Goal: Check status: Check status

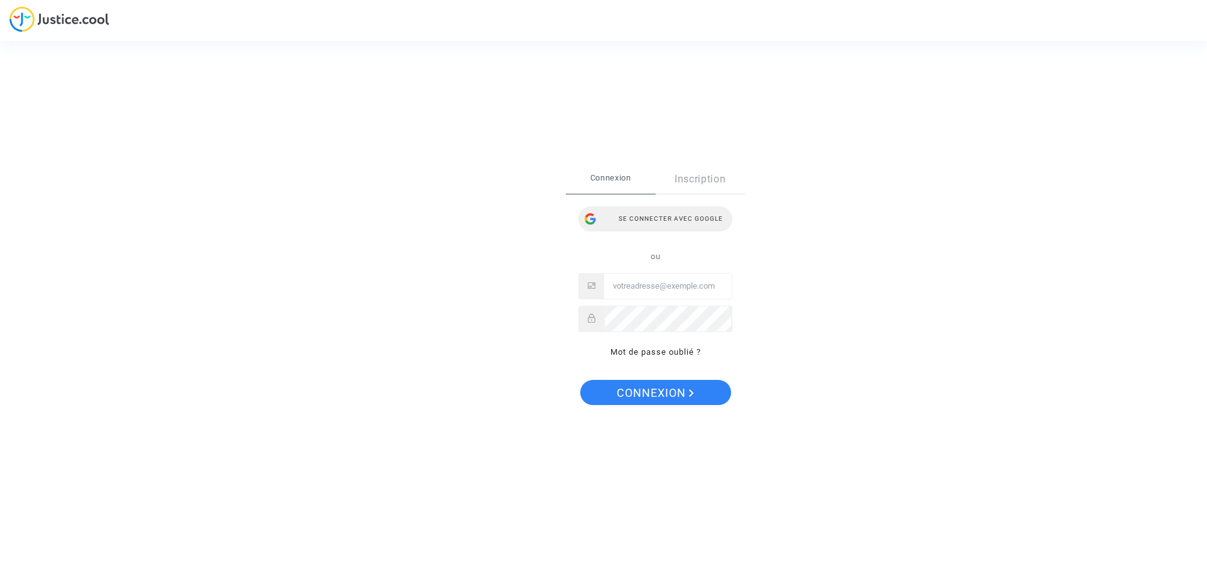
click at [625, 220] on div "Se connecter avec Google" at bounding box center [655, 218] width 154 height 25
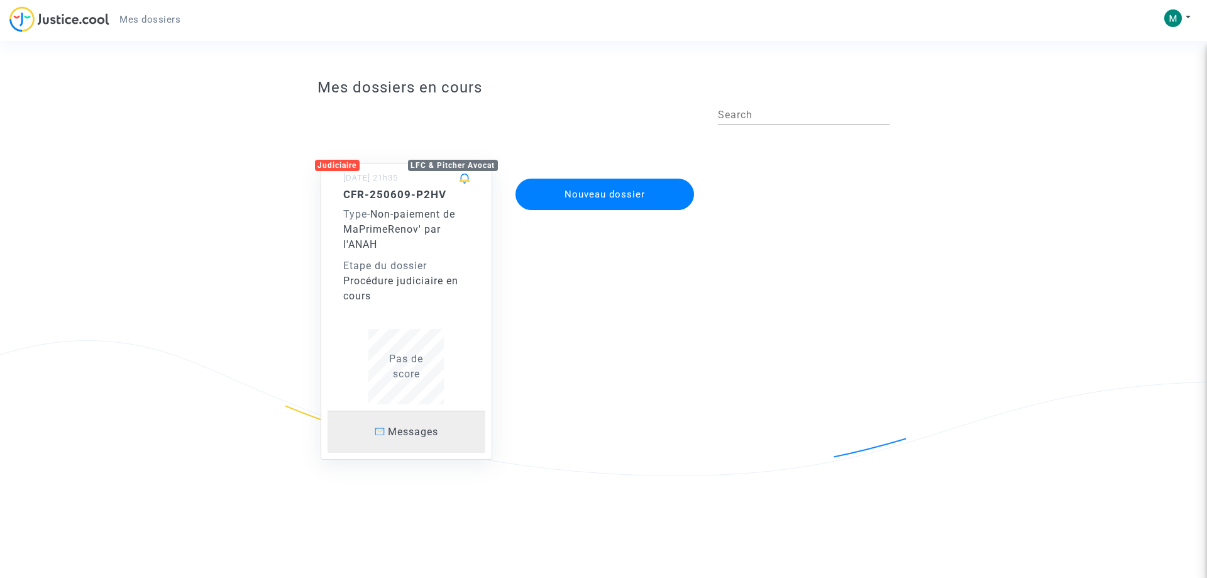
click at [436, 429] on span "Messages" at bounding box center [413, 432] width 50 height 12
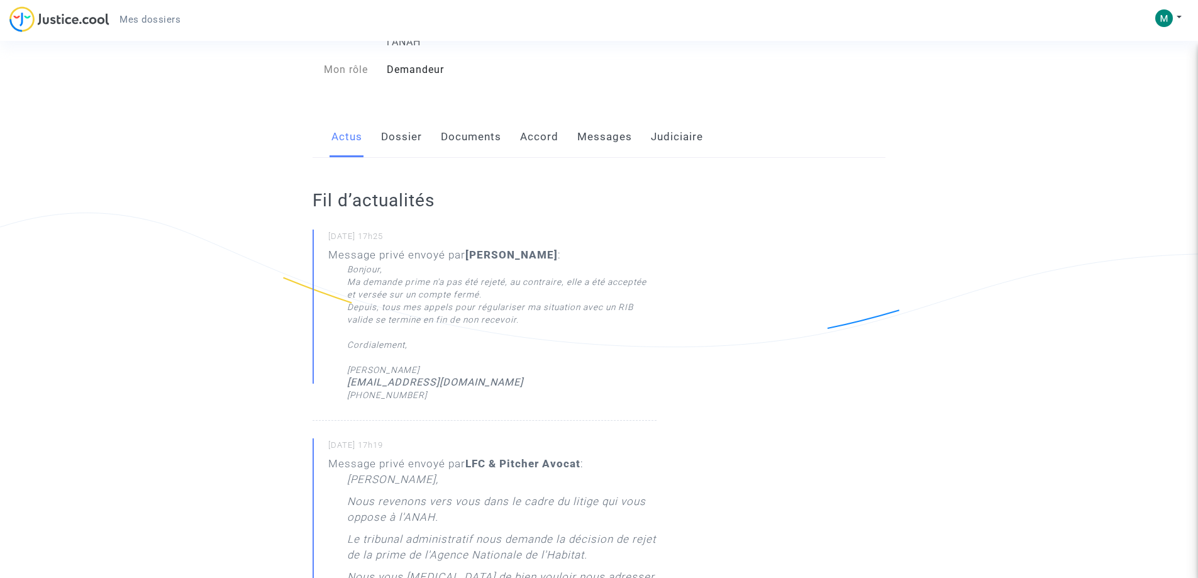
scroll to position [63, 0]
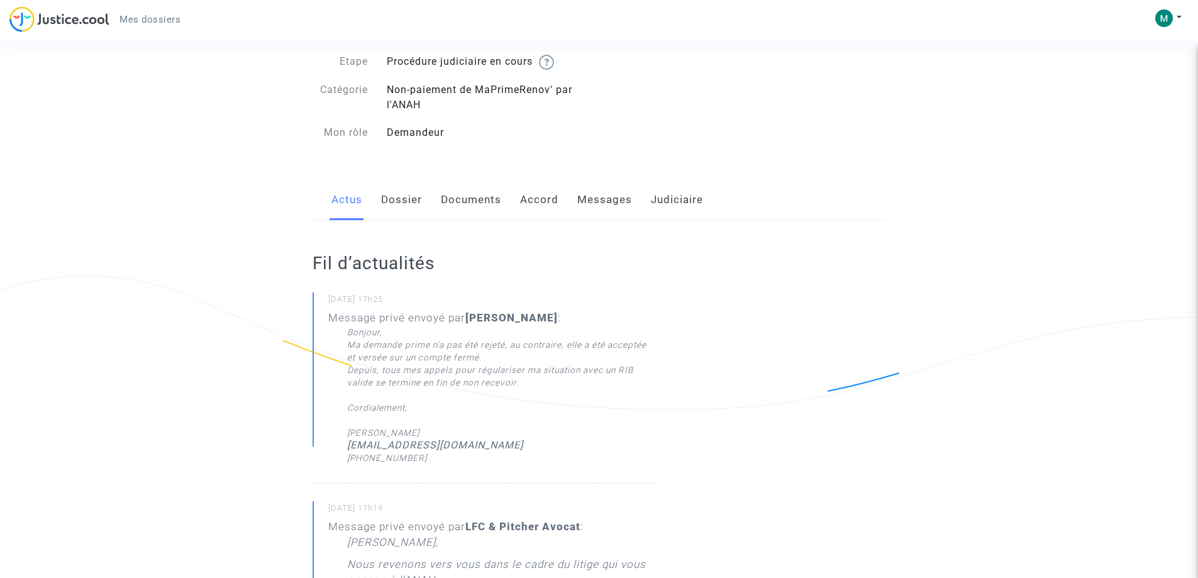
click at [396, 206] on link "Dossier" at bounding box center [401, 200] width 41 height 42
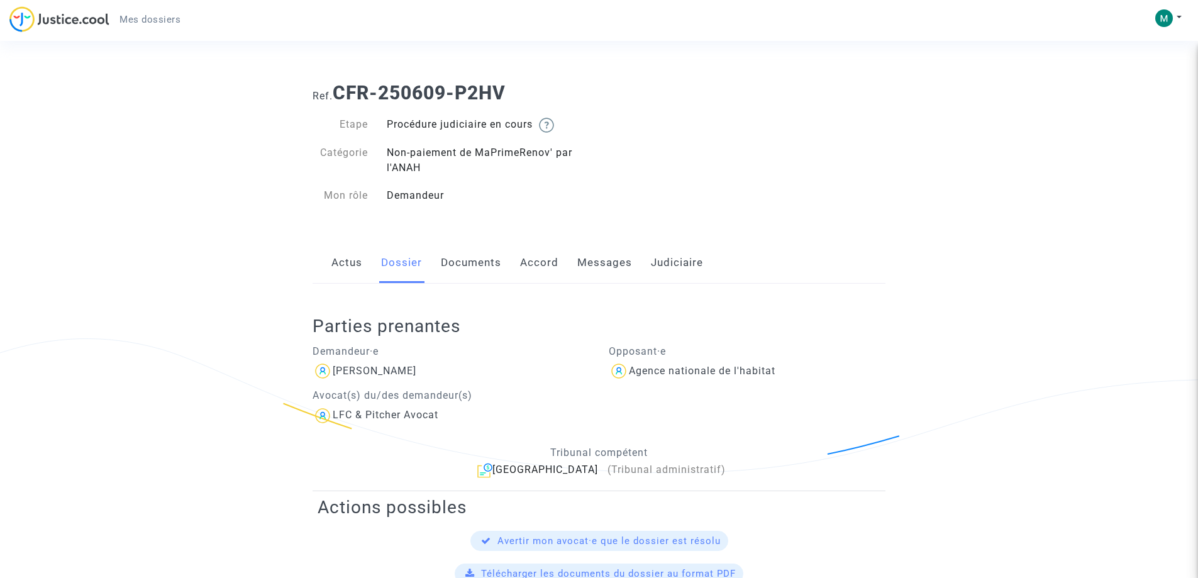
click at [457, 272] on link "Documents" at bounding box center [471, 263] width 60 height 42
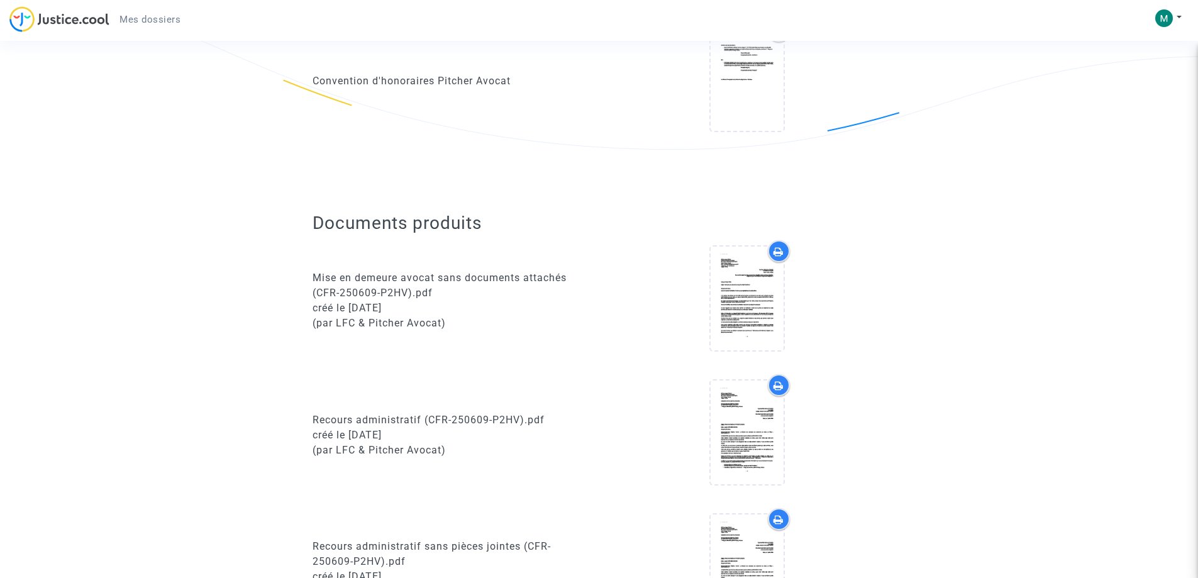
scroll to position [377, 0]
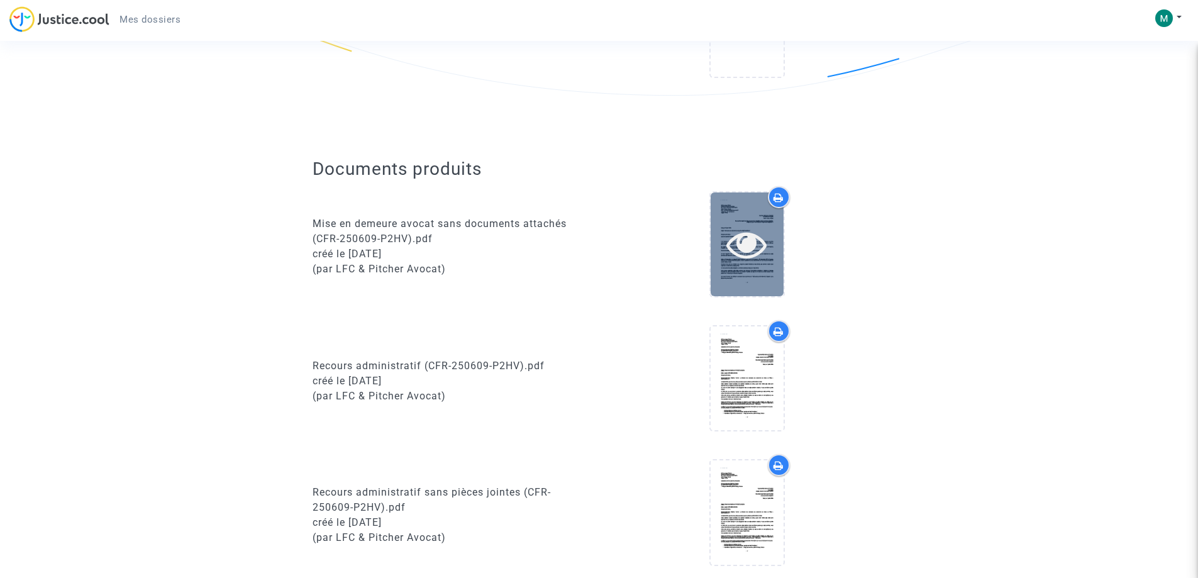
click at [733, 243] on icon at bounding box center [746, 244] width 41 height 40
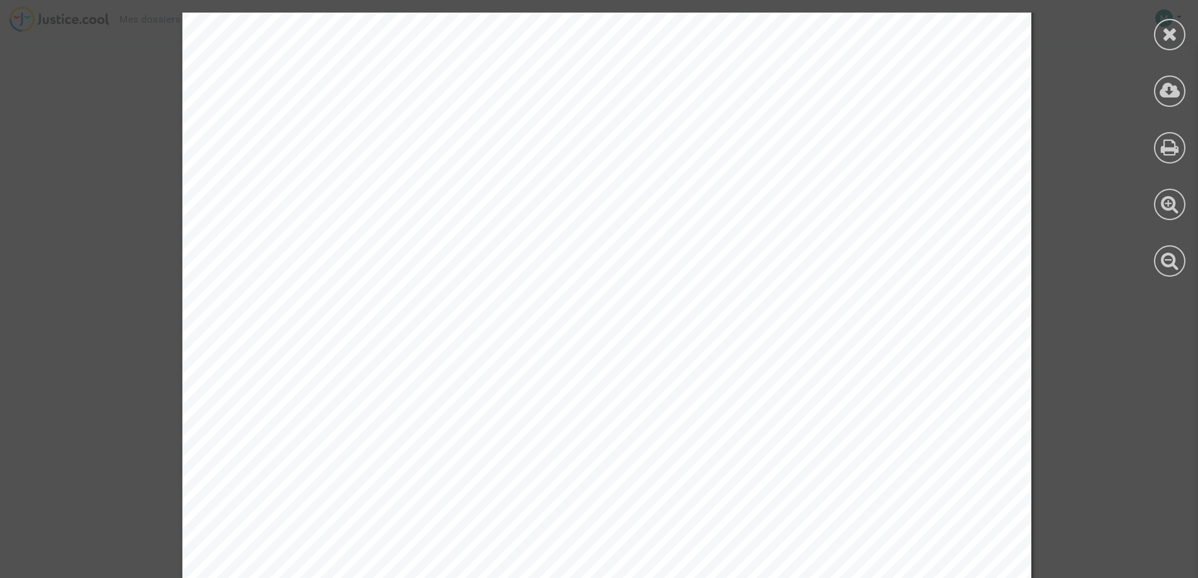
scroll to position [1165, 0]
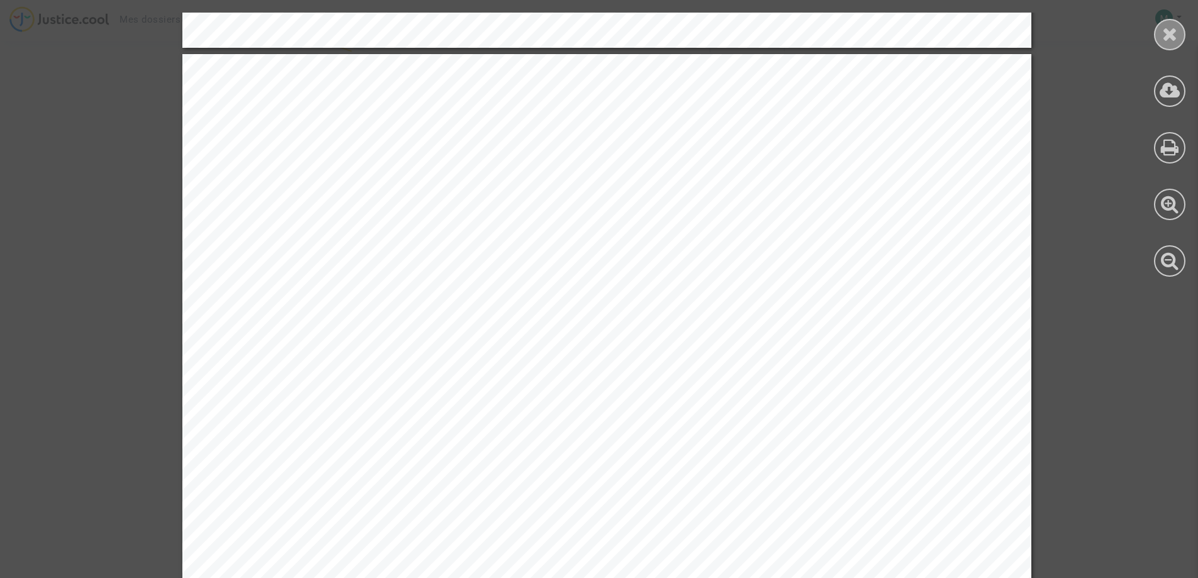
click at [1160, 34] on div at bounding box center [1169, 34] width 31 height 31
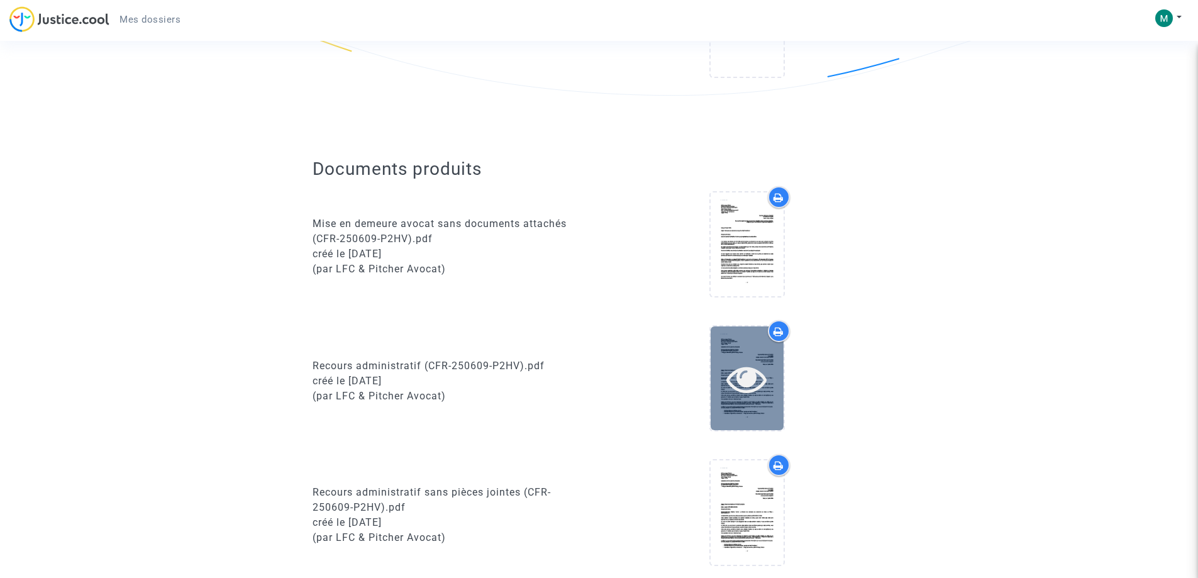
click at [733, 374] on icon at bounding box center [746, 378] width 41 height 40
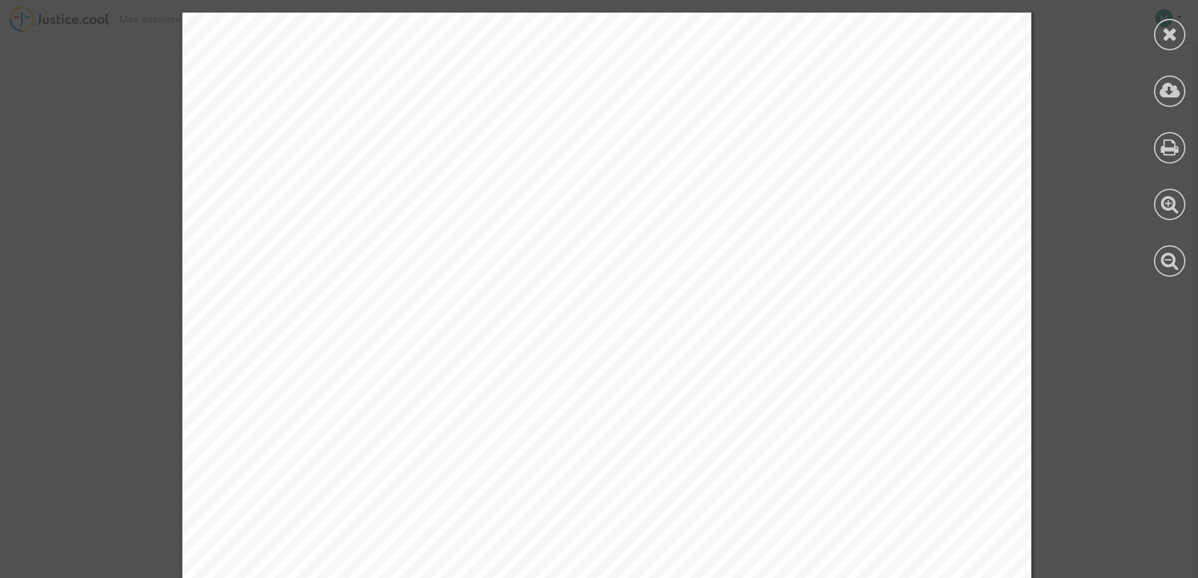
scroll to position [1856, 0]
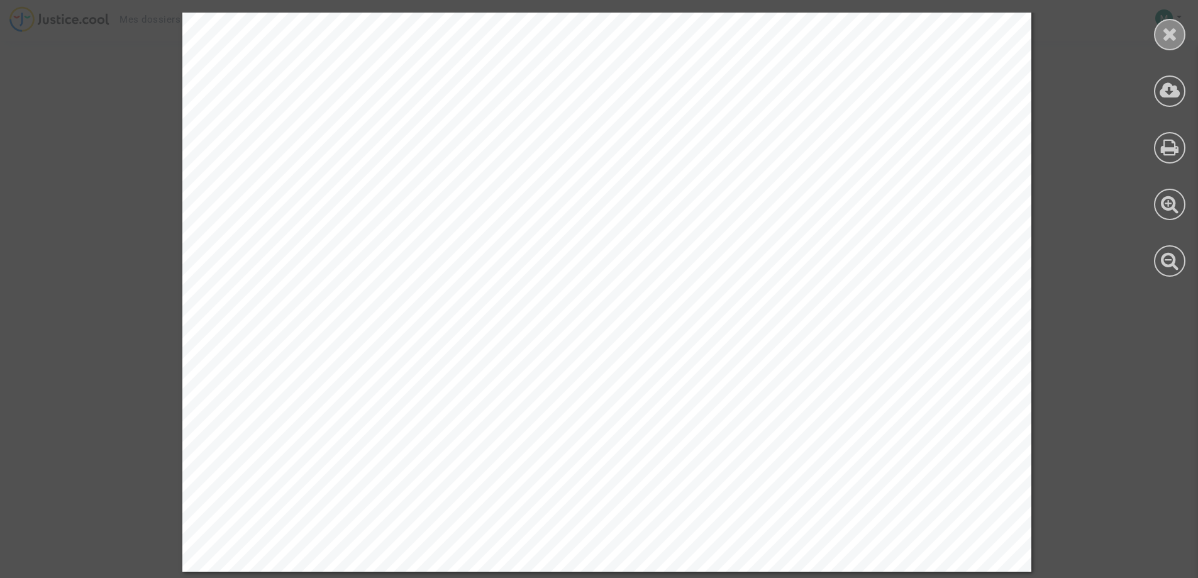
click at [1157, 40] on div at bounding box center [1169, 34] width 31 height 31
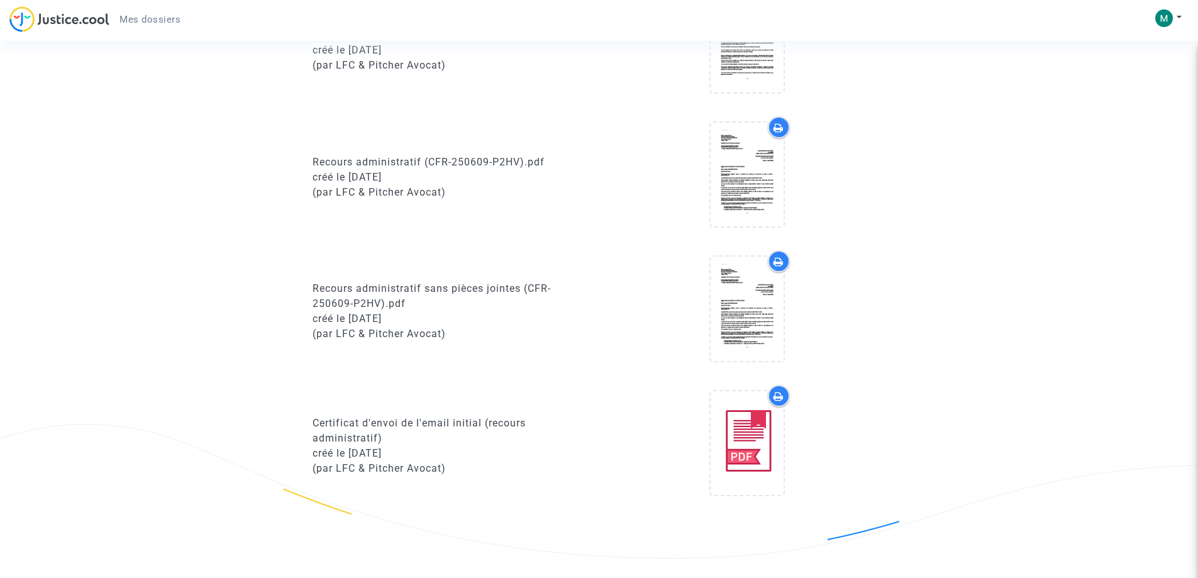
scroll to position [629, 0]
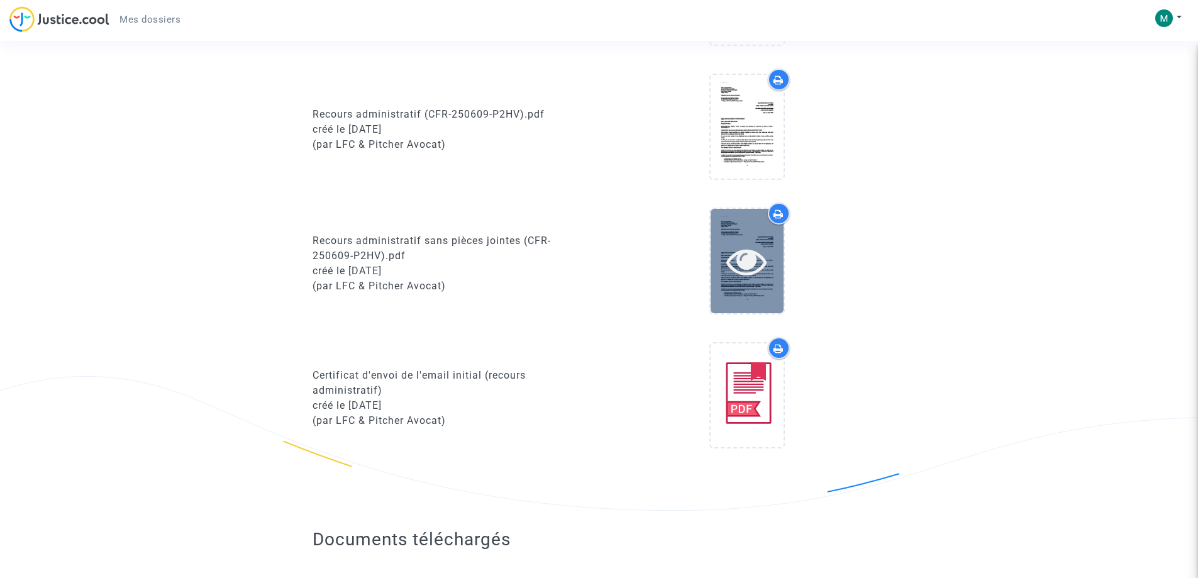
click at [734, 262] on icon at bounding box center [746, 261] width 41 height 40
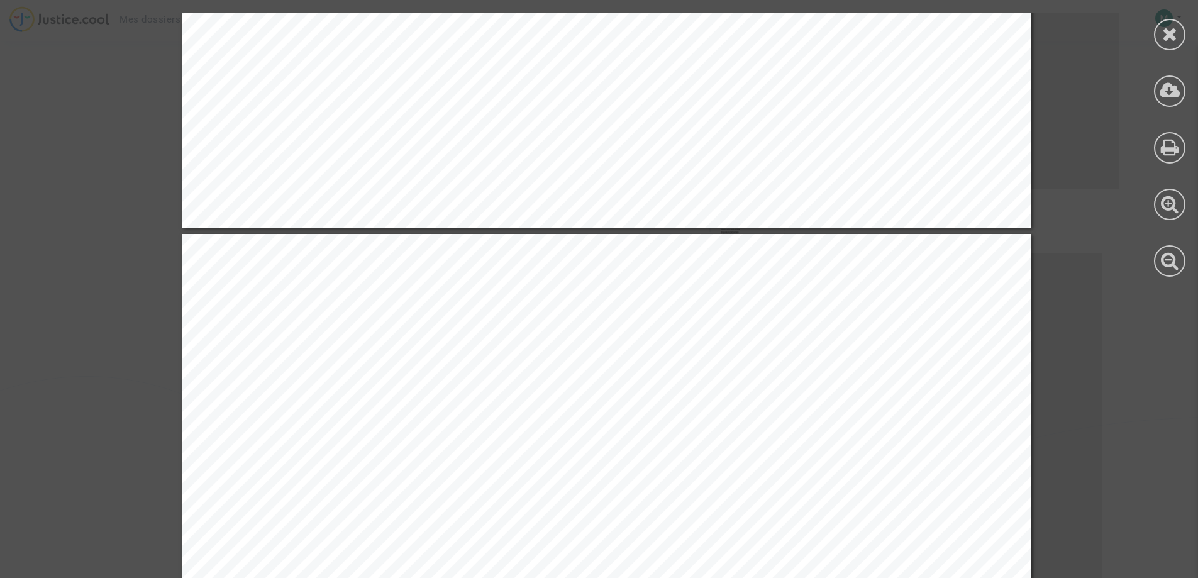
scroll to position [1006, 0]
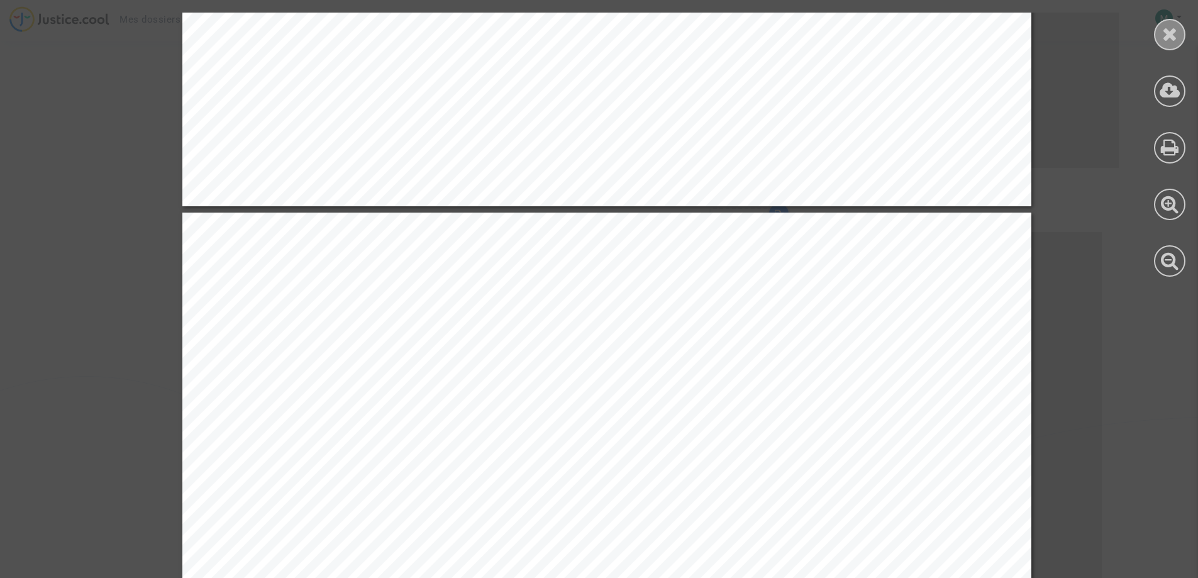
click at [1173, 40] on icon at bounding box center [1170, 34] width 16 height 19
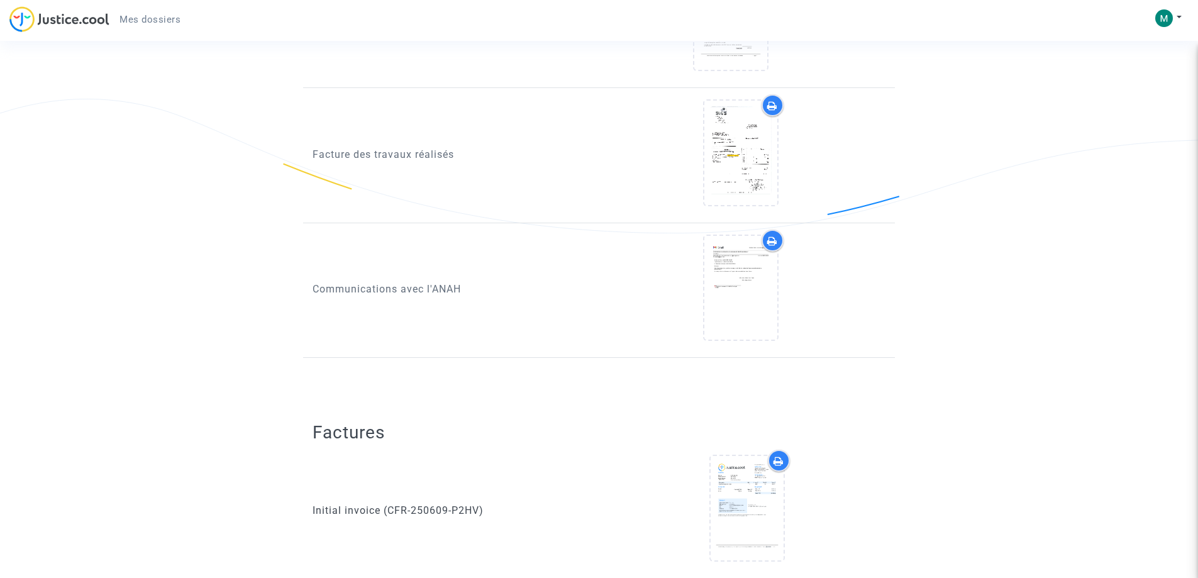
scroll to position [1604, 0]
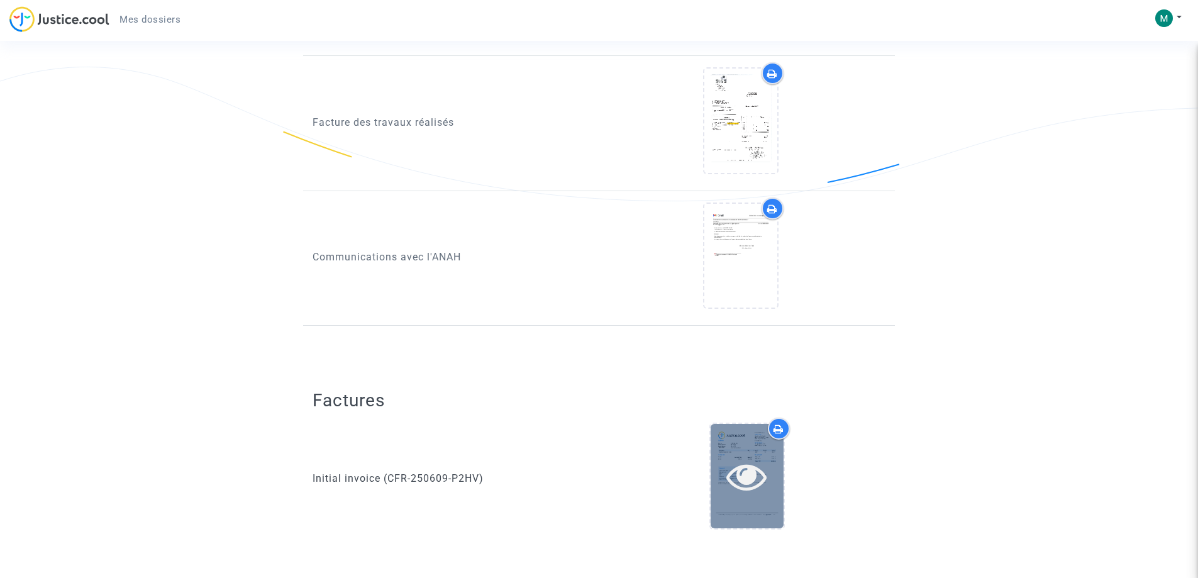
click at [746, 469] on icon at bounding box center [746, 476] width 41 height 40
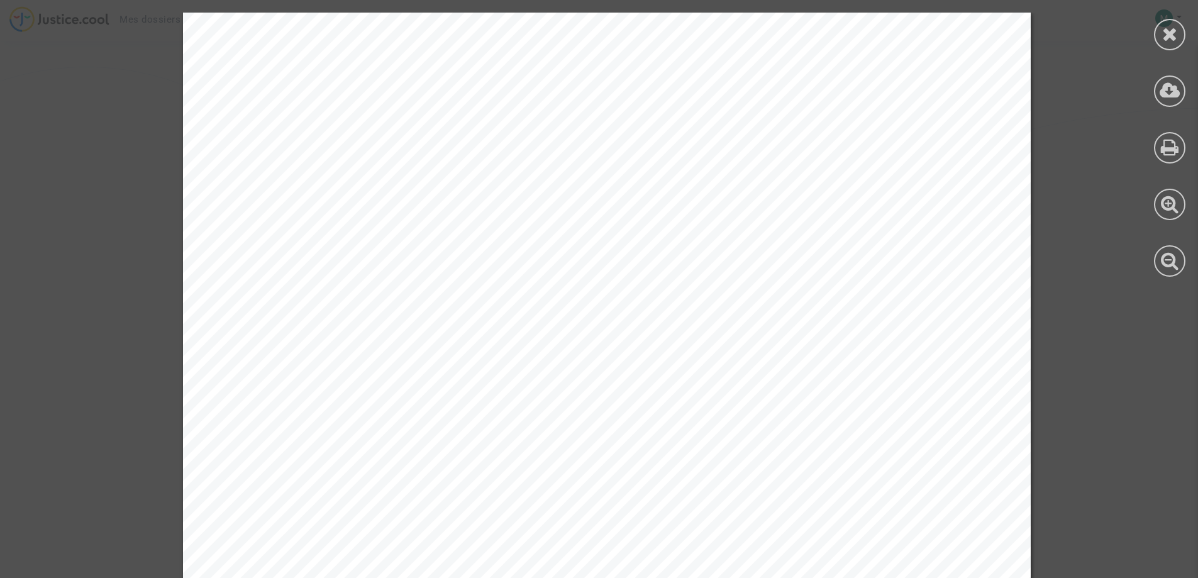
click at [1162, 42] on icon at bounding box center [1170, 34] width 16 height 19
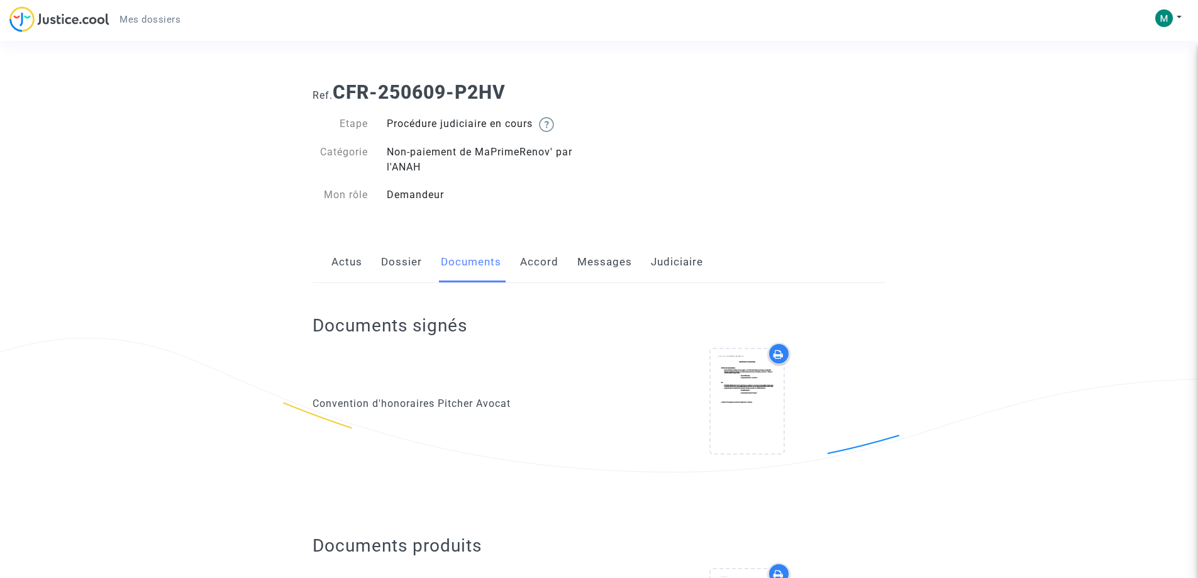
scroll to position [0, 0]
click at [548, 263] on link "Accord" at bounding box center [539, 263] width 38 height 42
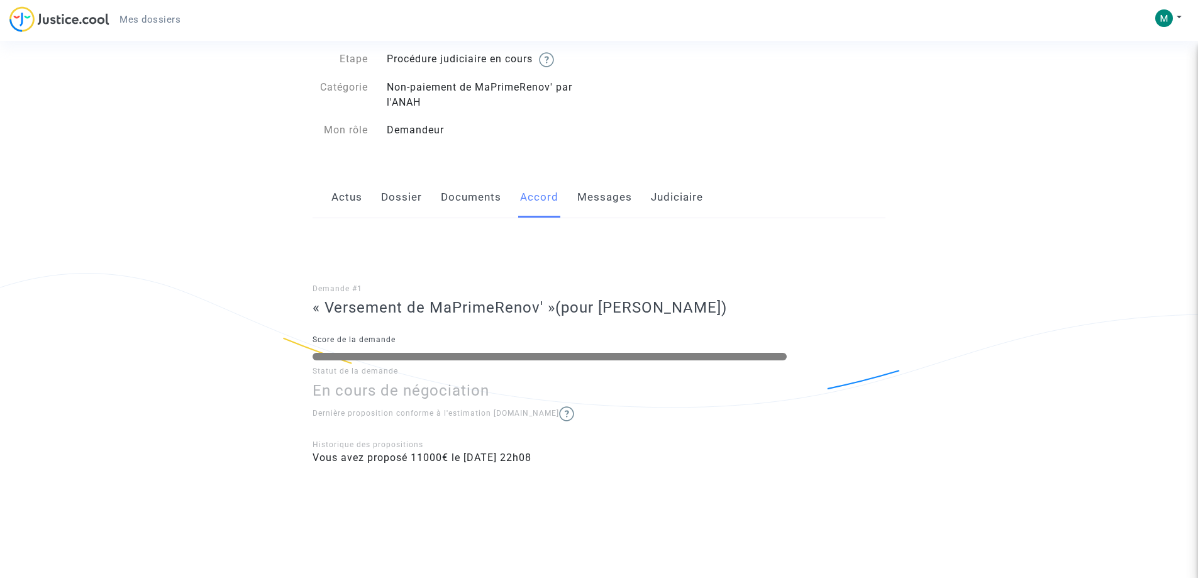
scroll to position [66, 0]
click at [626, 195] on link "Messages" at bounding box center [604, 197] width 55 height 42
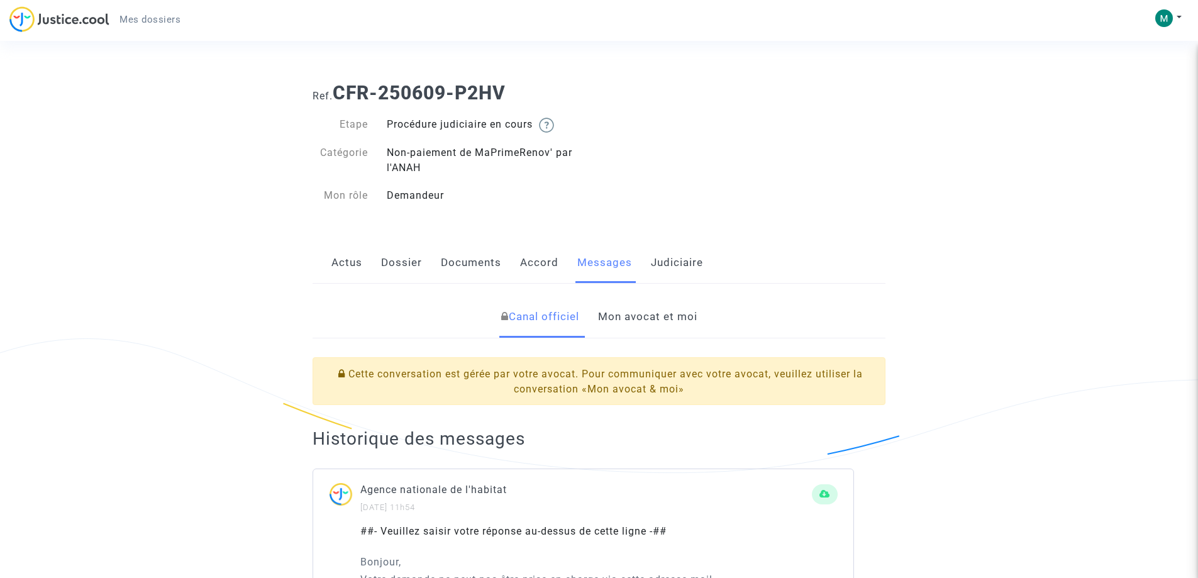
click at [636, 318] on link "Mon avocat et moi" at bounding box center [647, 317] width 99 height 42
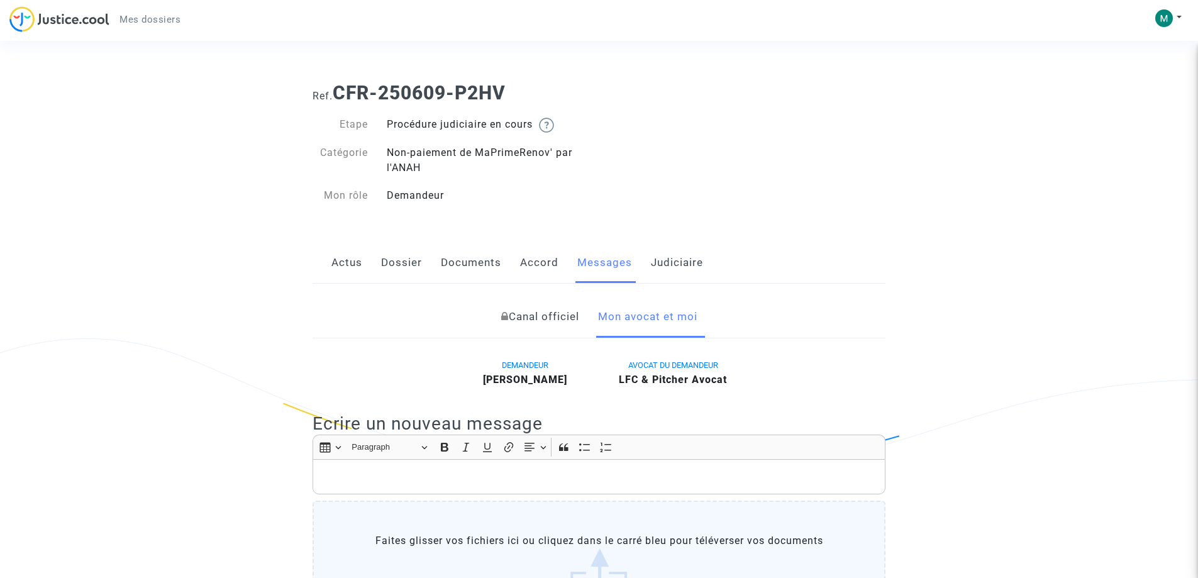
click at [651, 268] on link "Judiciaire" at bounding box center [677, 263] width 52 height 42
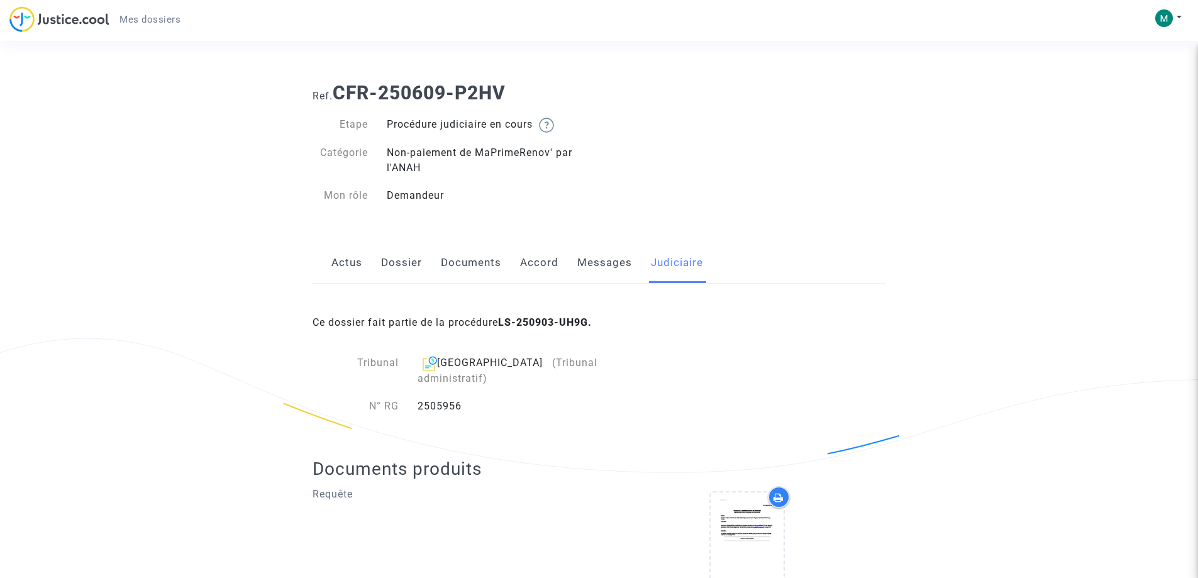
scroll to position [53, 0]
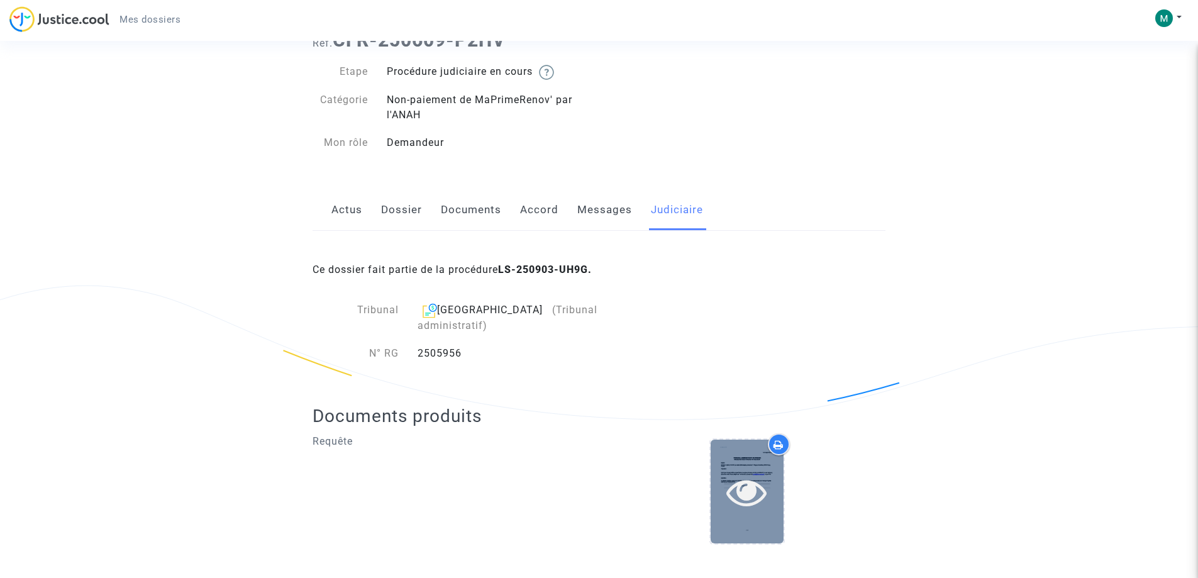
click at [738, 472] on icon at bounding box center [746, 492] width 41 height 40
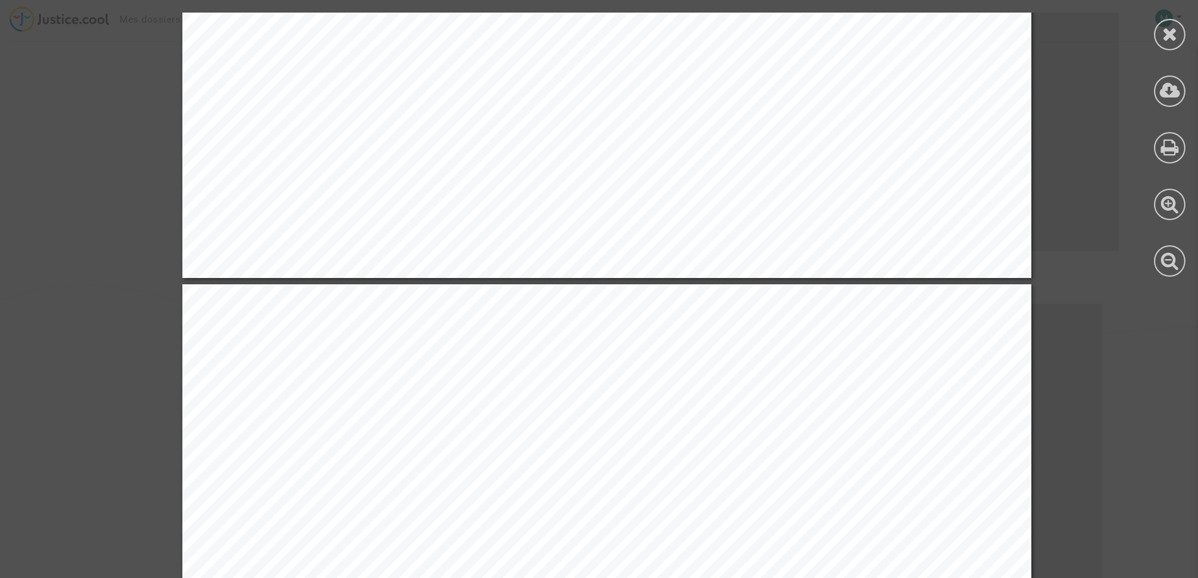
scroll to position [32320, 0]
